Goal: Navigation & Orientation: Understand site structure

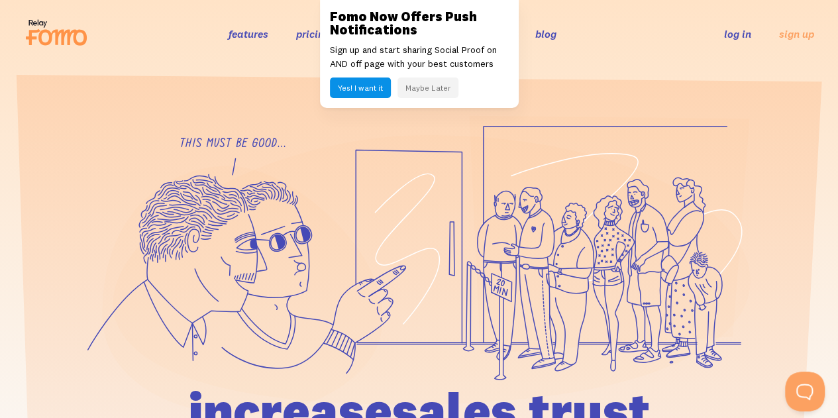
click at [575, 103] on section at bounding box center [419, 339] width 838 height 542
click at [414, 88] on button "Maybe Later" at bounding box center [428, 88] width 61 height 21
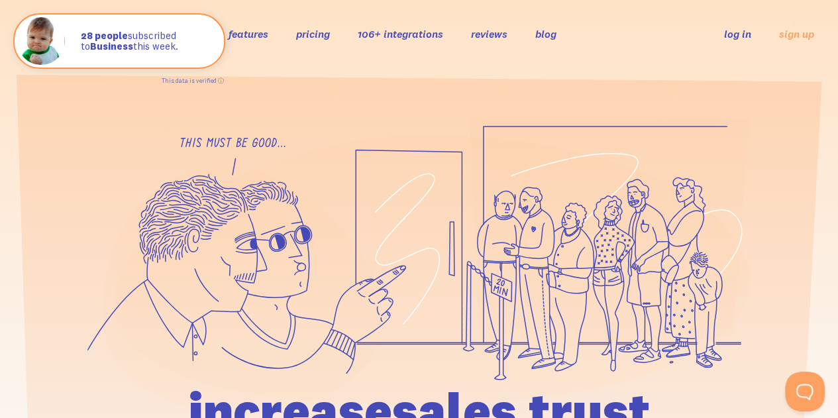
click at [264, 38] on link "features" at bounding box center [249, 33] width 40 height 13
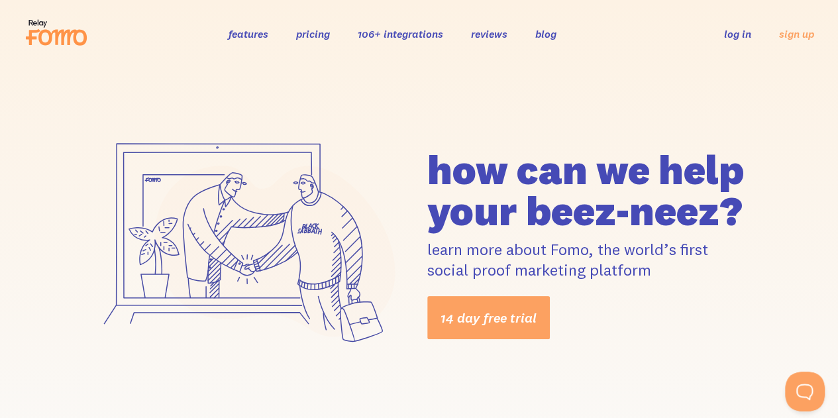
click at [313, 34] on link "pricing" at bounding box center [313, 33] width 34 height 13
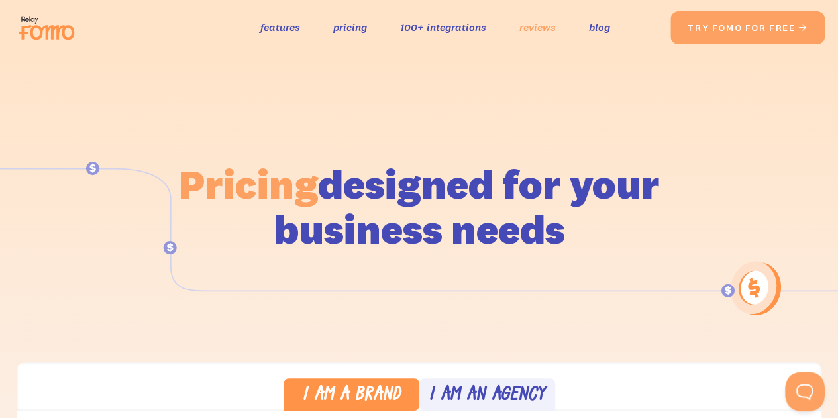
click at [532, 27] on link "reviews" at bounding box center [538, 27] width 36 height 19
